Goal: Information Seeking & Learning: Learn about a topic

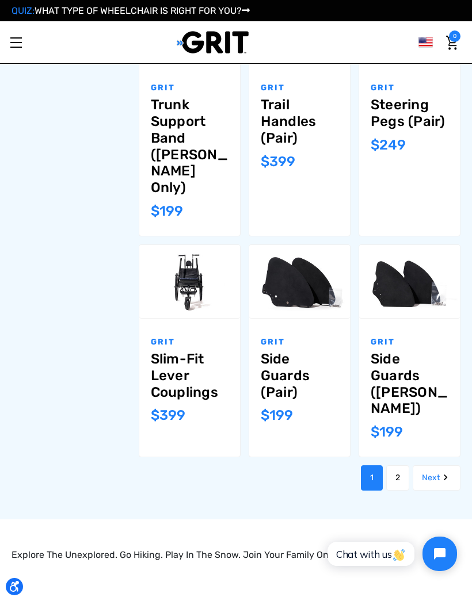
scroll to position [900, 0]
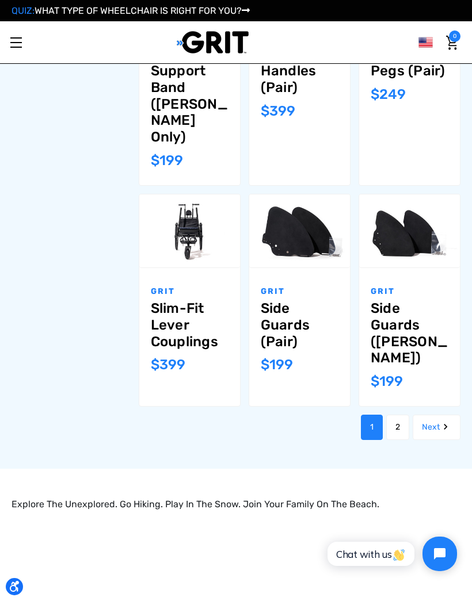
click at [393, 415] on link "2" at bounding box center [397, 427] width 23 height 25
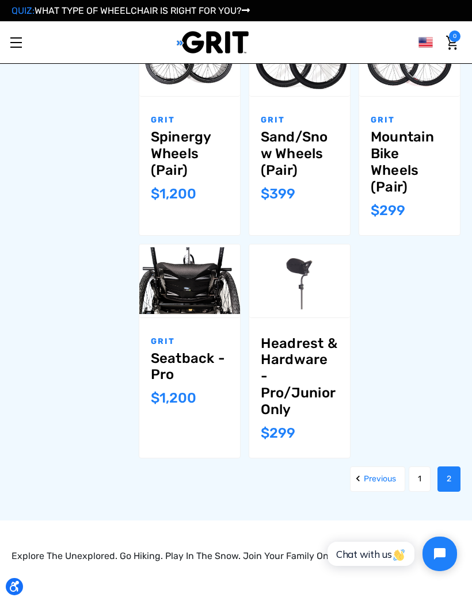
scroll to position [801, 0]
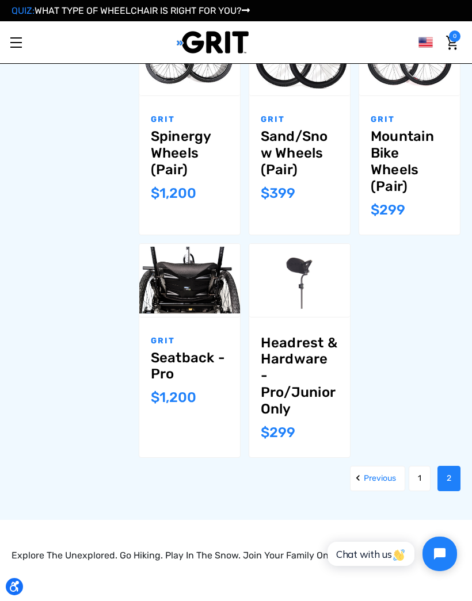
click at [362, 466] on link "Previous" at bounding box center [377, 478] width 55 height 25
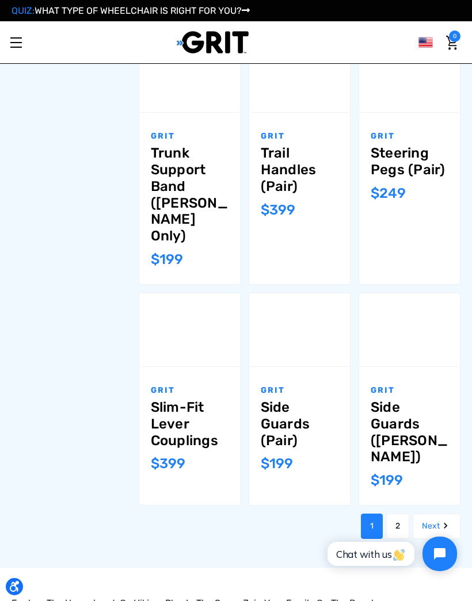
scroll to position [9, 0]
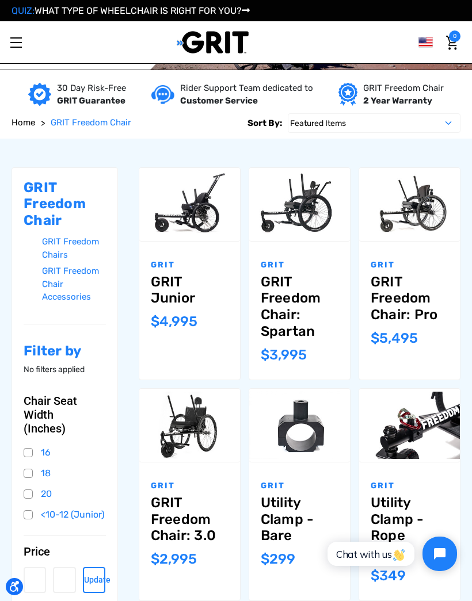
click at [447, 495] on link "Utility Clamp - Rope Mount" at bounding box center [409, 528] width 78 height 66
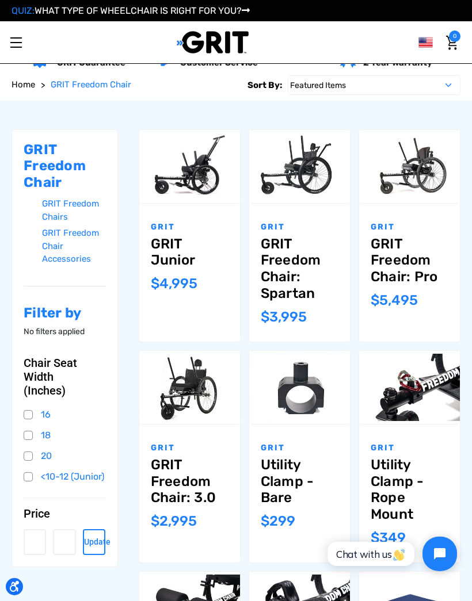
scroll to position [32, 0]
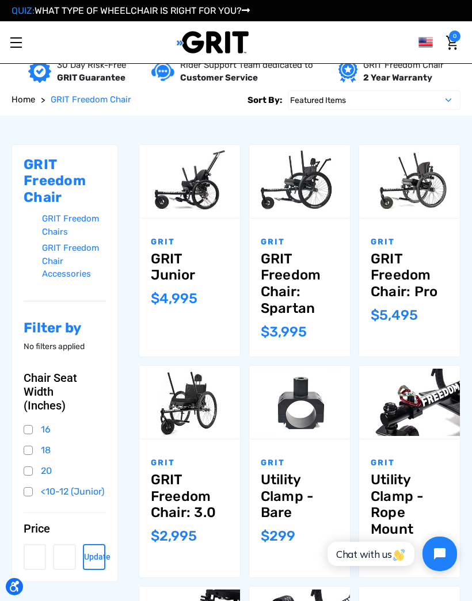
click at [194, 418] on link "Choose Options" at bounding box center [189, 418] width 98 height 26
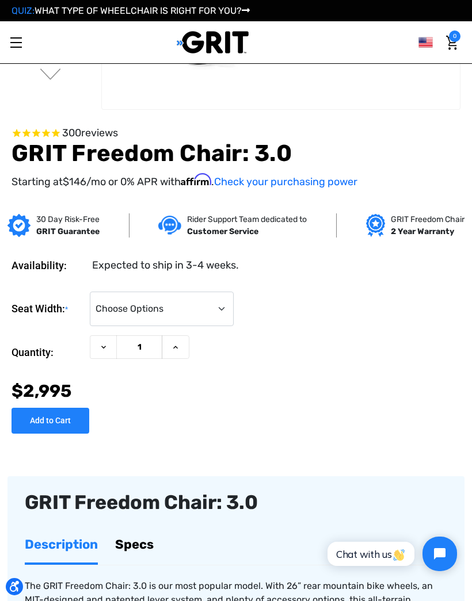
scroll to position [254, 0]
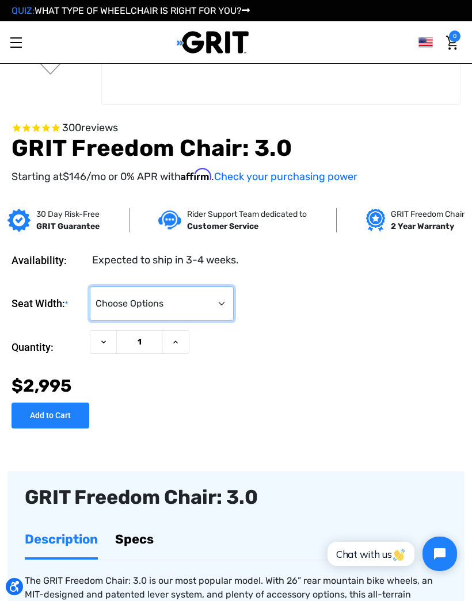
click at [221, 307] on select "Choose Options 16" 18" 20"" at bounding box center [162, 303] width 144 height 35
select select "326"
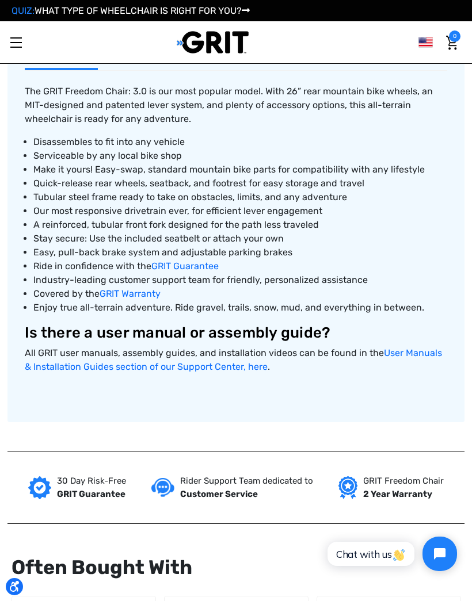
scroll to position [732, 0]
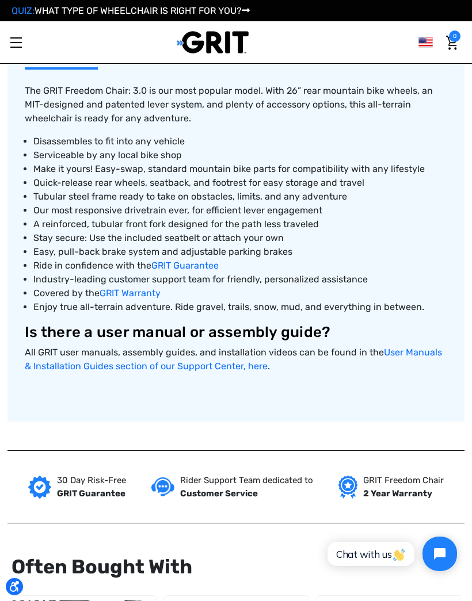
click at [462, 453] on div "30 Day Risk-Free GRIT Guarantee Rider Support Team dedicated to Customer Servic…" at bounding box center [235, 487] width 457 height 72
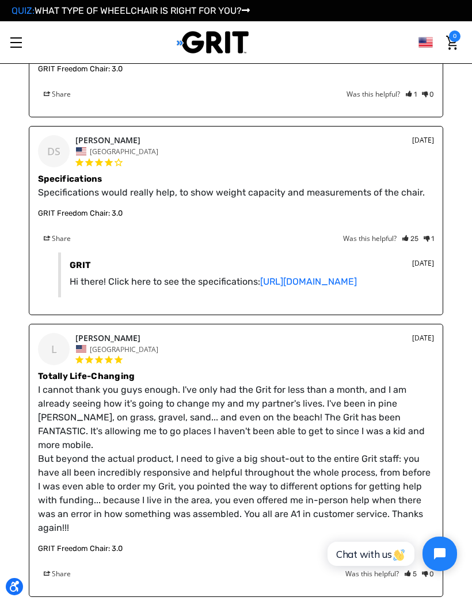
scroll to position [1902, 0]
click at [353, 284] on link "https://www.gogrit.us/specifications" at bounding box center [308, 281] width 97 height 11
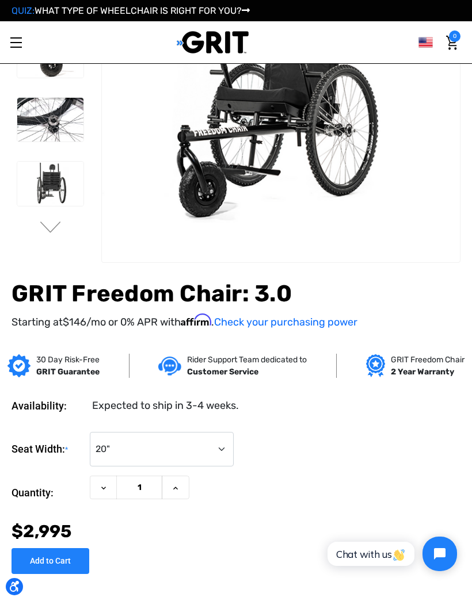
scroll to position [0, 0]
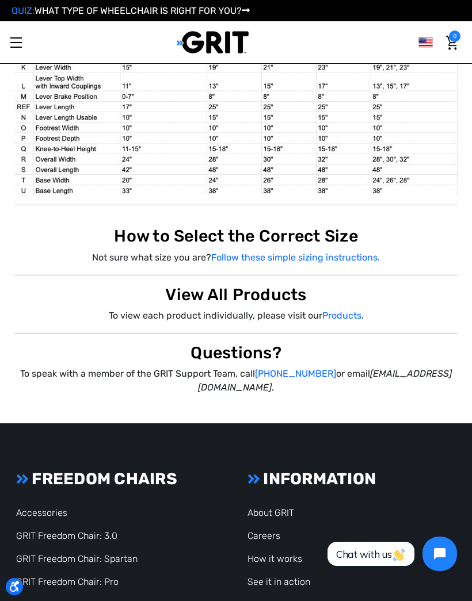
scroll to position [958, 0]
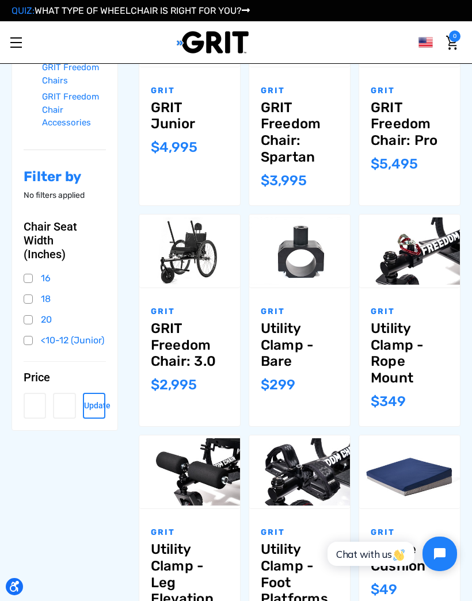
scroll to position [210, 0]
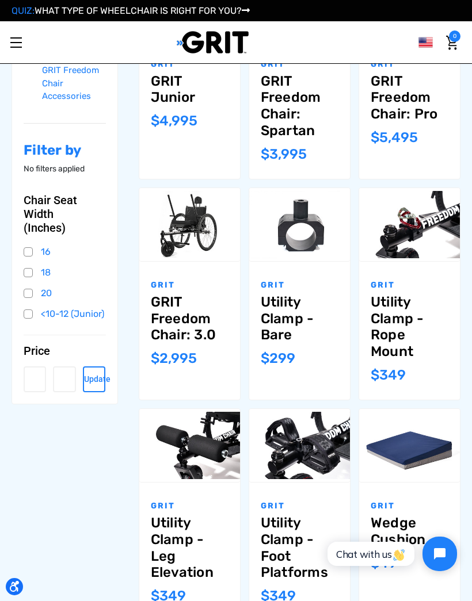
click at [53, 80] on link "GRIT Freedom Chair Accessories" at bounding box center [74, 83] width 64 height 43
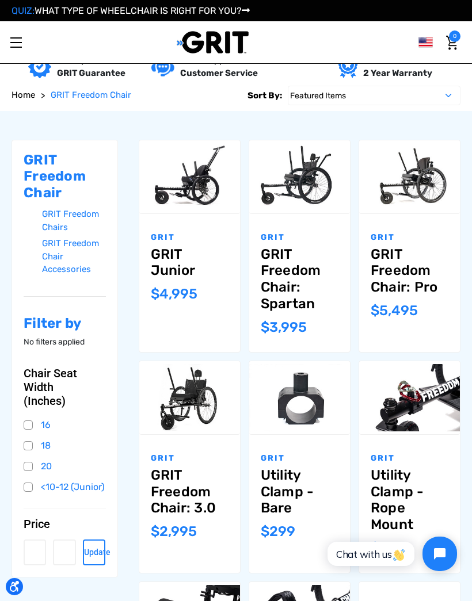
scroll to position [37, 0]
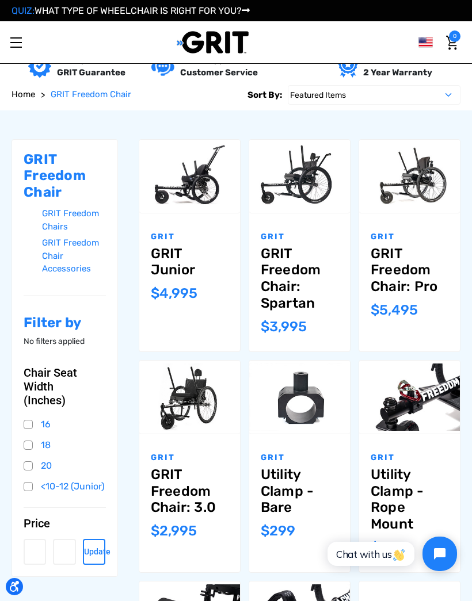
click at [400, 262] on link "GRIT Freedom Chair: Pro" at bounding box center [409, 270] width 78 height 49
